Goal: Information Seeking & Learning: Learn about a topic

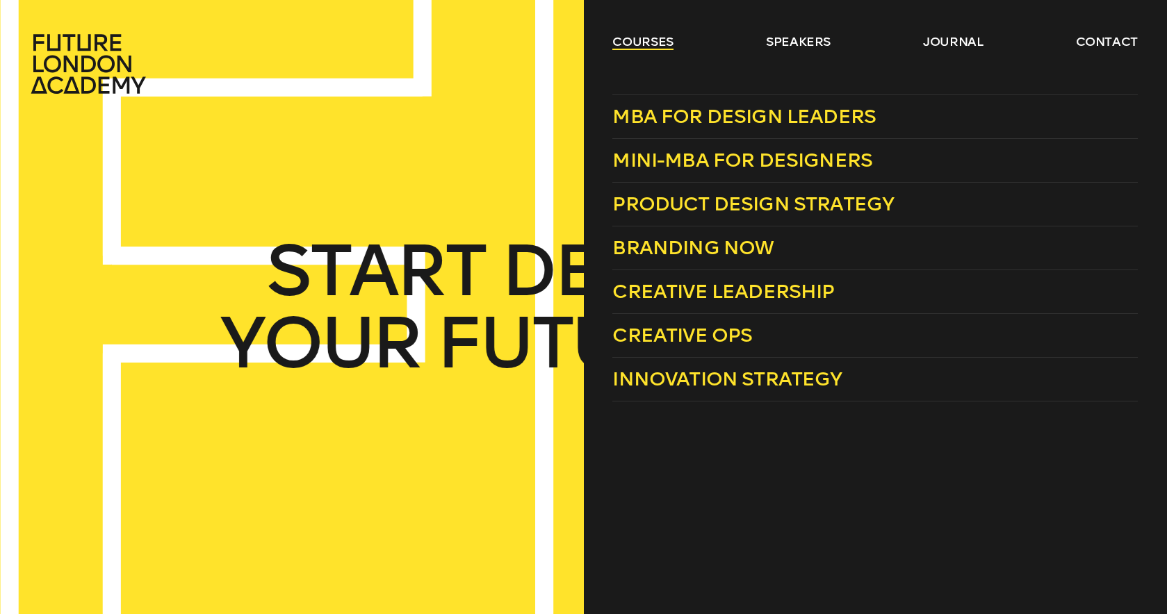
click at [634, 38] on link "courses" at bounding box center [642, 41] width 61 height 17
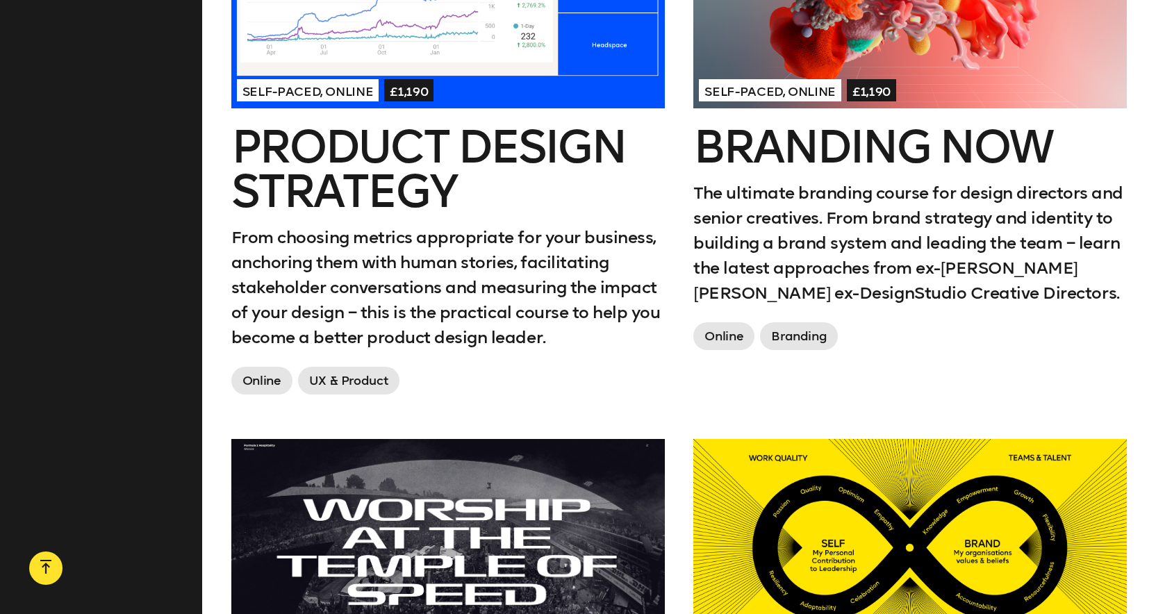
scroll to position [1210, 0]
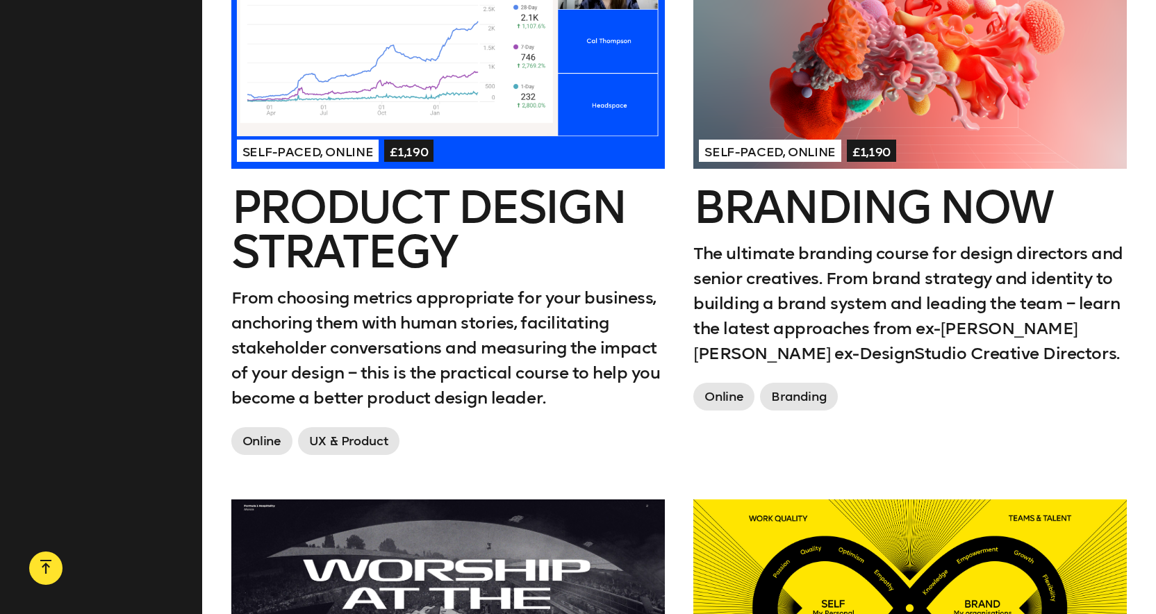
click at [823, 96] on div at bounding box center [911, 60] width 434 height 217
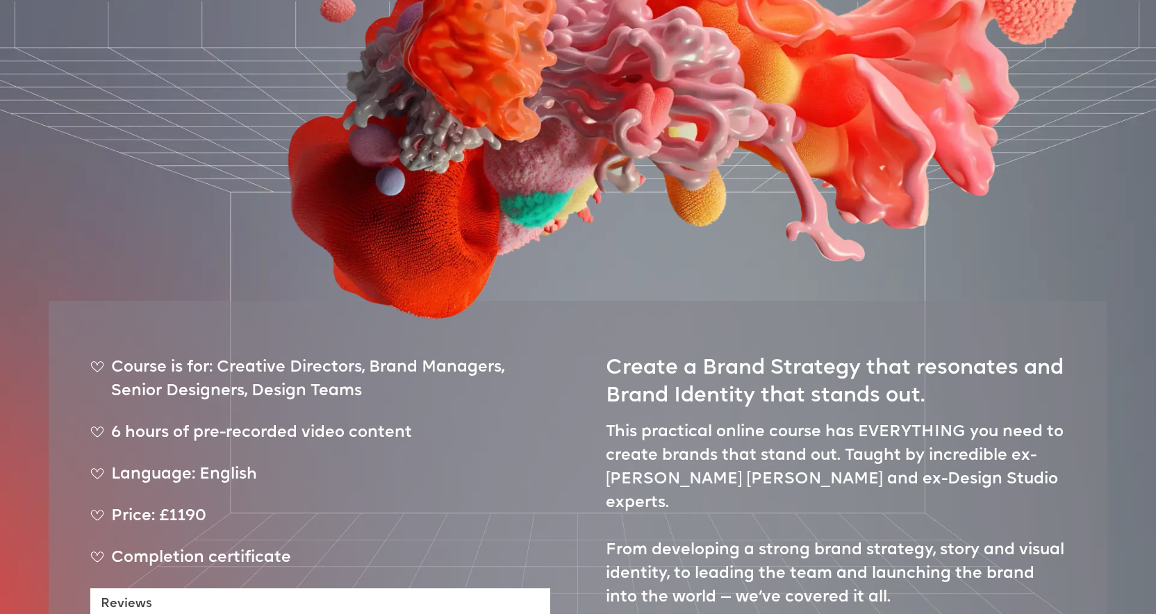
scroll to position [459, 0]
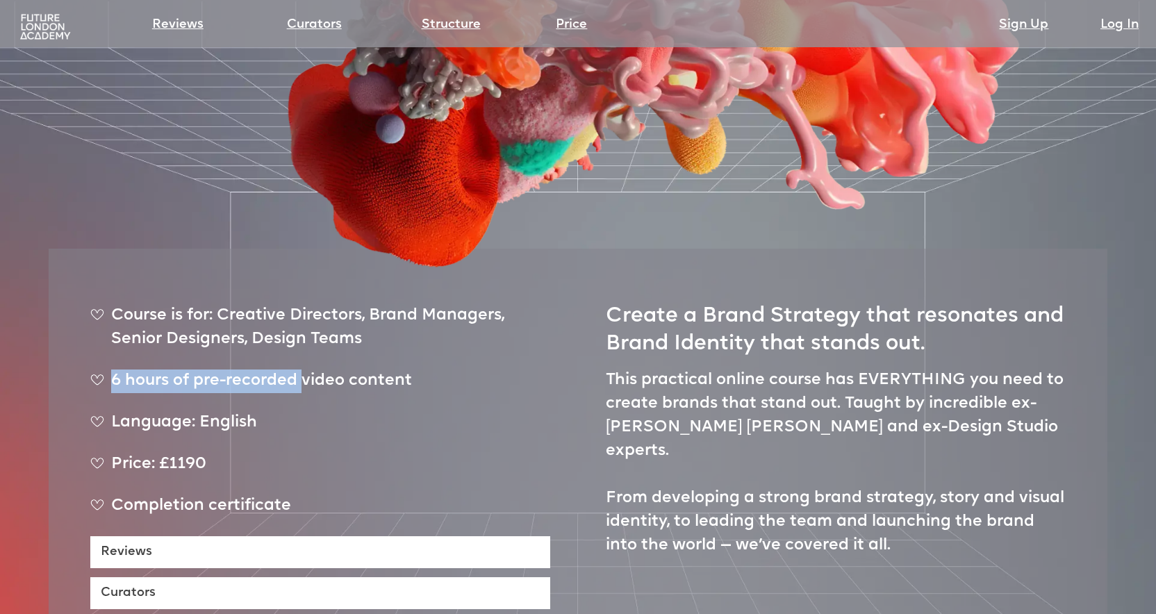
drag, startPoint x: 110, startPoint y: 331, endPoint x: 303, endPoint y: 329, distance: 192.5
click at [303, 370] on div "6 hours of pre-recorded video content" at bounding box center [320, 387] width 460 height 35
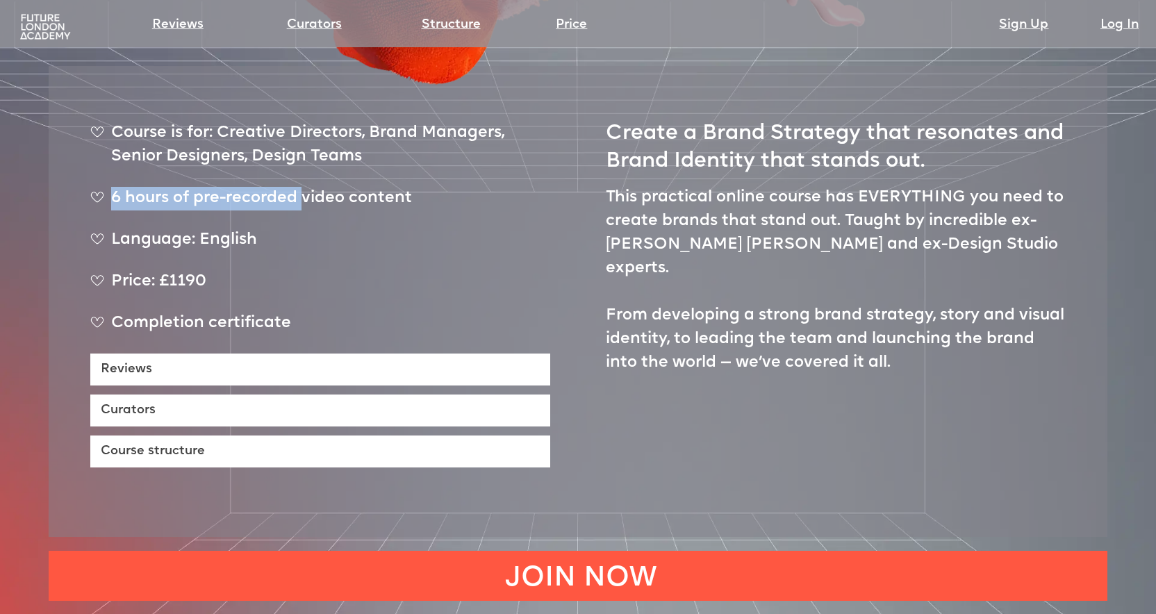
scroll to position [0, 0]
